Goal: Obtain resource: Download file/media

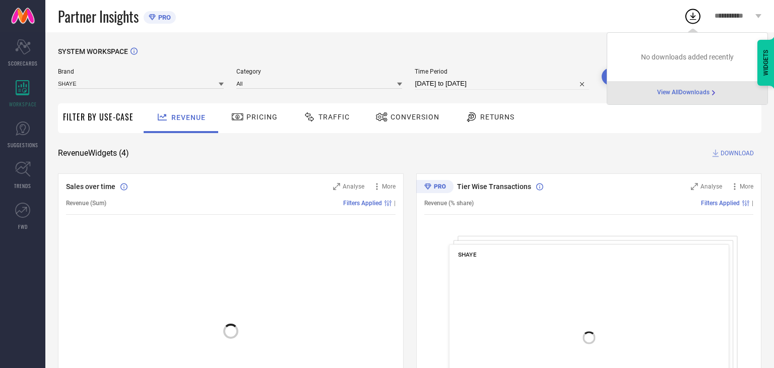
click at [413, 110] on div "Conversion" at bounding box center [407, 116] width 69 height 17
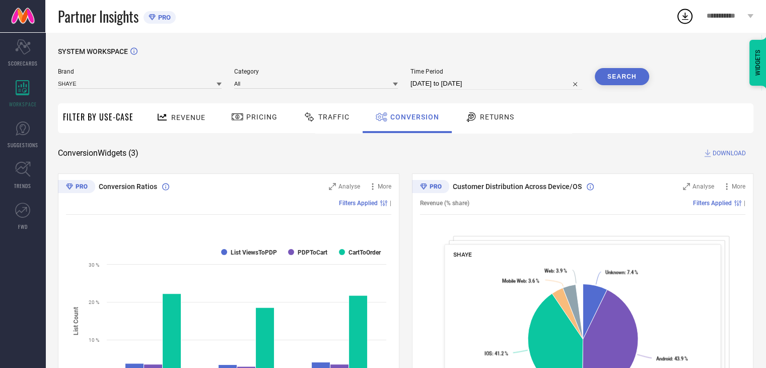
select select "7"
select select "2025"
select select "8"
select select "2025"
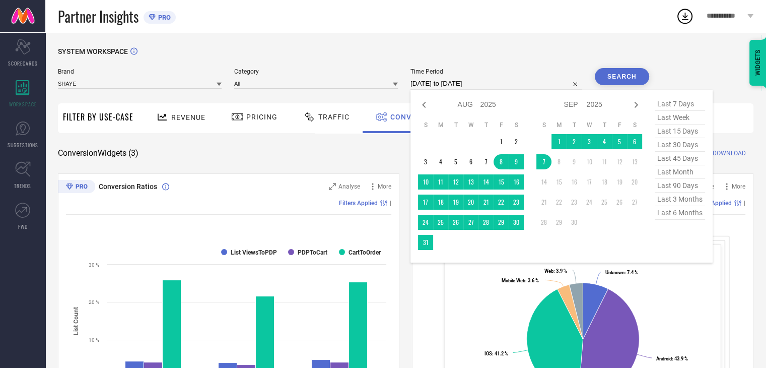
click at [523, 86] on input "08-08-2025 to 07-09-2025" at bounding box center [496, 84] width 172 height 12
click at [547, 166] on td "7" at bounding box center [543, 161] width 15 height 15
type input "07-09-2025 to 07-09-2025"
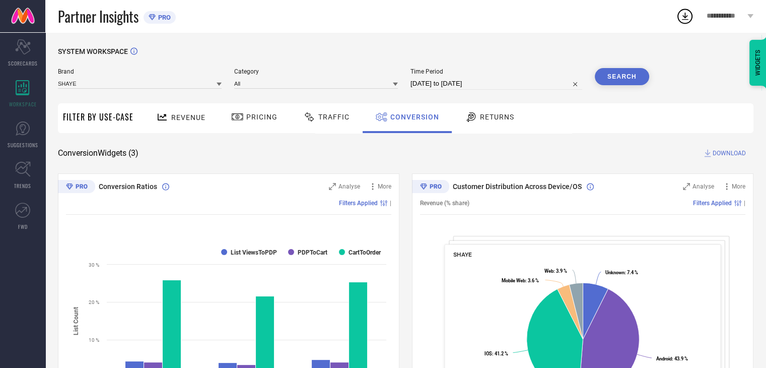
click at [623, 75] on button "Search" at bounding box center [622, 76] width 54 height 17
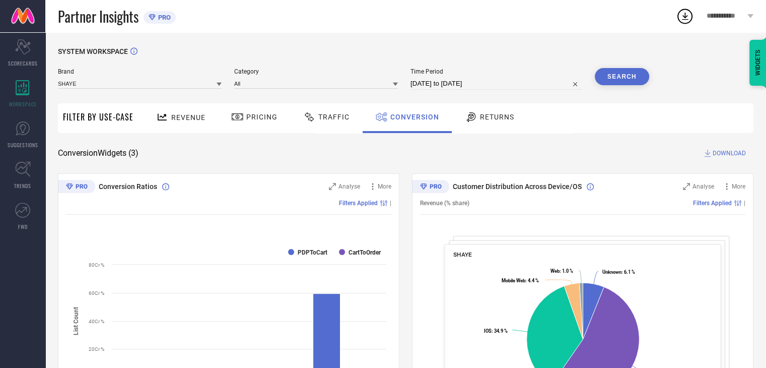
click at [724, 152] on span "DOWNLOAD" at bounding box center [729, 153] width 33 height 10
click at [552, 108] on div "Revenue Pricing Traffic Conversion Returns" at bounding box center [445, 118] width 615 height 30
